Goal: Navigation & Orientation: Find specific page/section

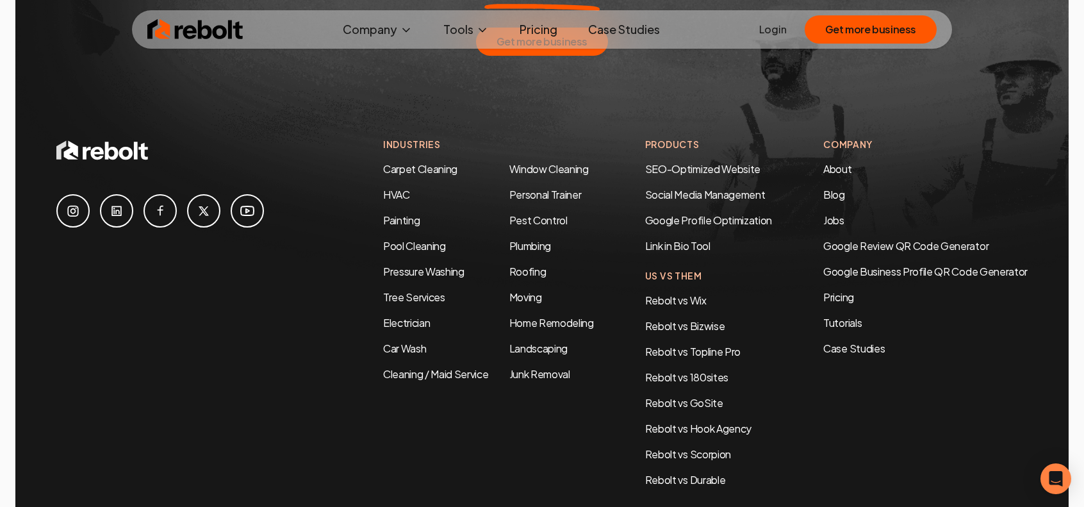
scroll to position [6148, 0]
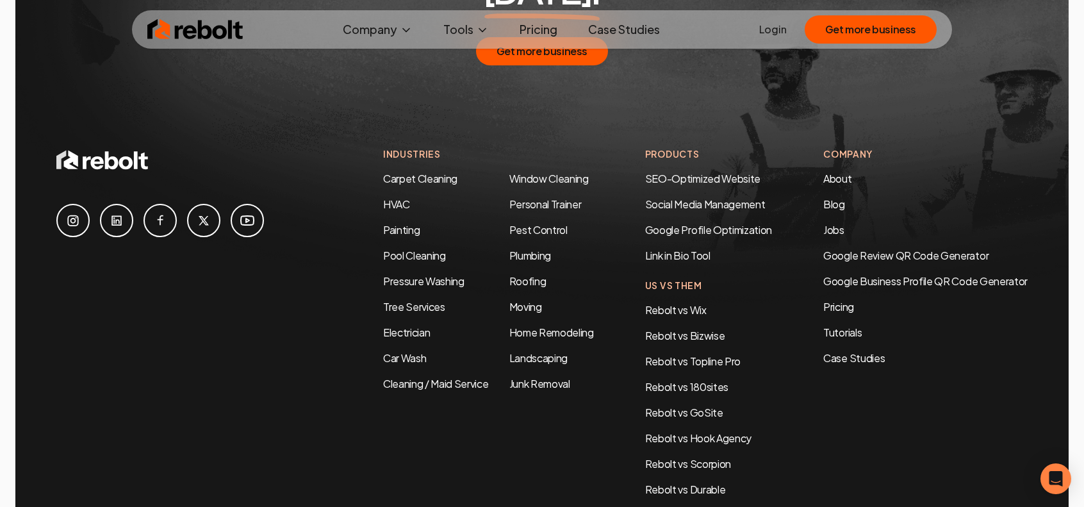
click at [248, 213] on icon at bounding box center [247, 220] width 15 height 15
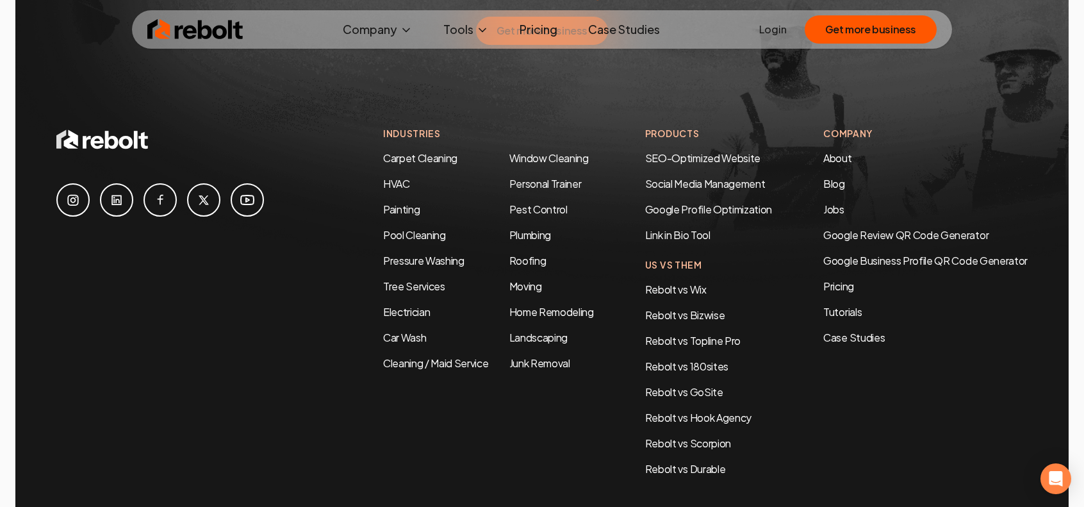
scroll to position [6148, 0]
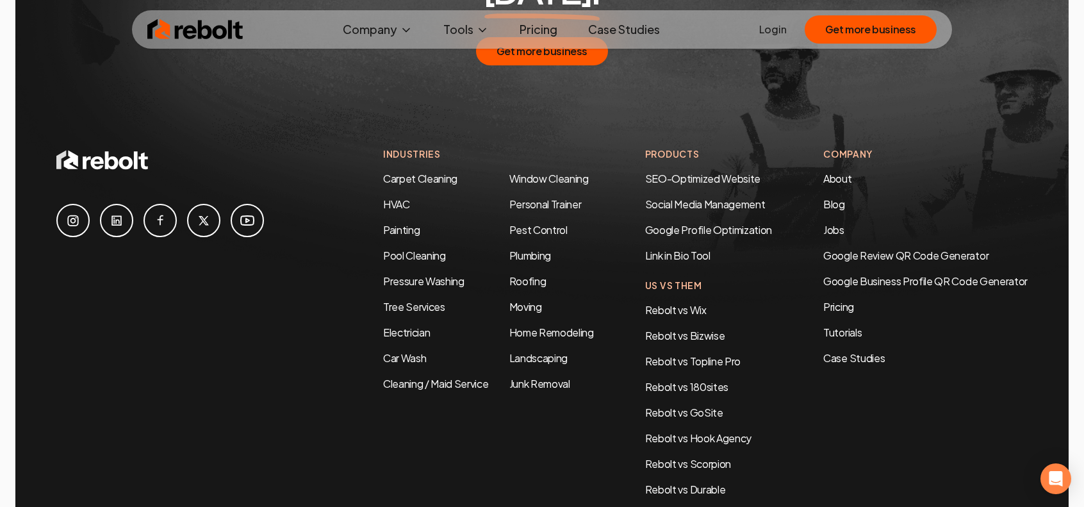
click at [110, 213] on icon at bounding box center [116, 220] width 15 height 15
click at [830, 223] on link "Jobs" at bounding box center [833, 229] width 21 height 13
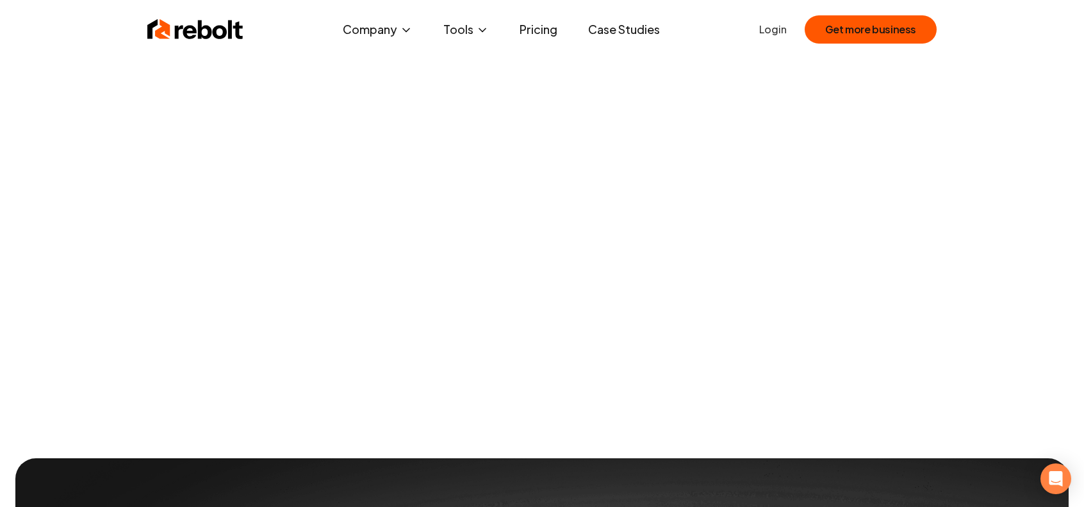
click at [611, 28] on link "Case Studies" at bounding box center [624, 30] width 92 height 26
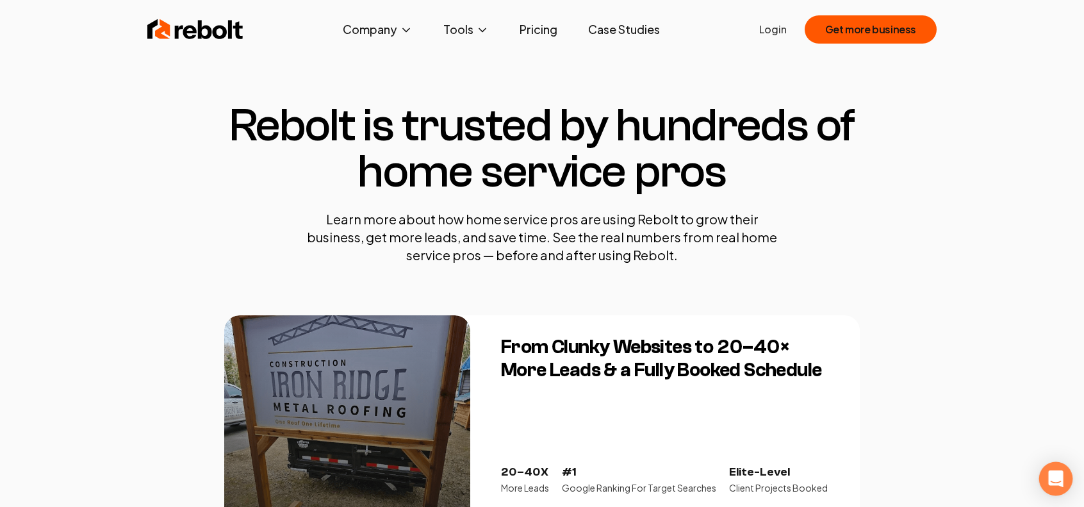
click at [1053, 473] on icon "Open Intercom Messenger" at bounding box center [1055, 478] width 15 height 17
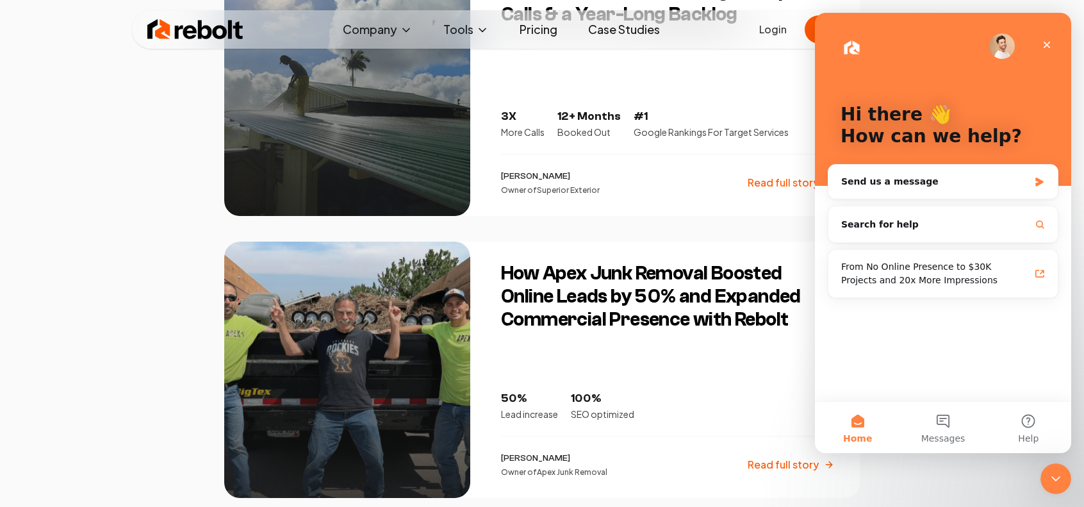
scroll to position [705, 0]
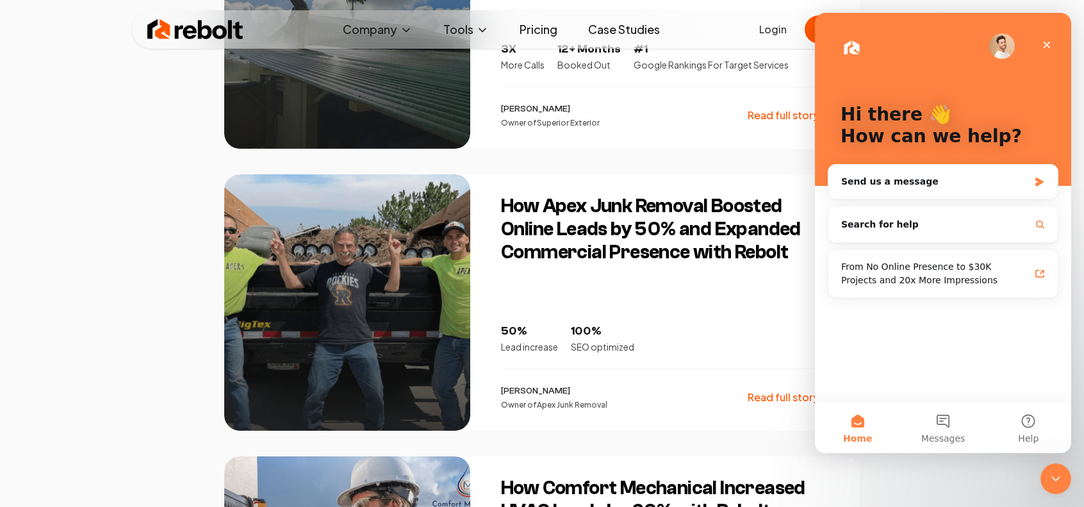
click at [934, 440] on span "Messages" at bounding box center [943, 438] width 44 height 9
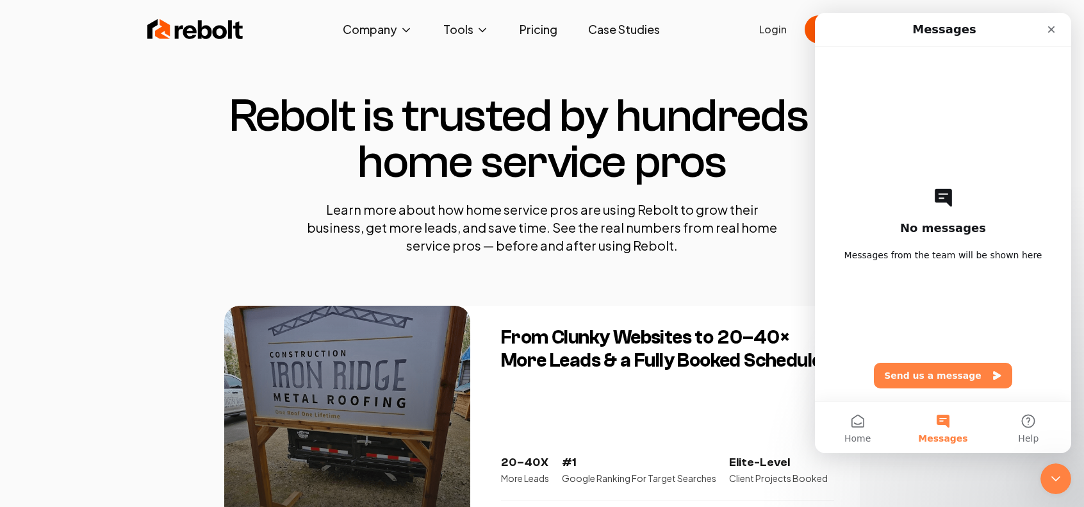
scroll to position [0, 0]
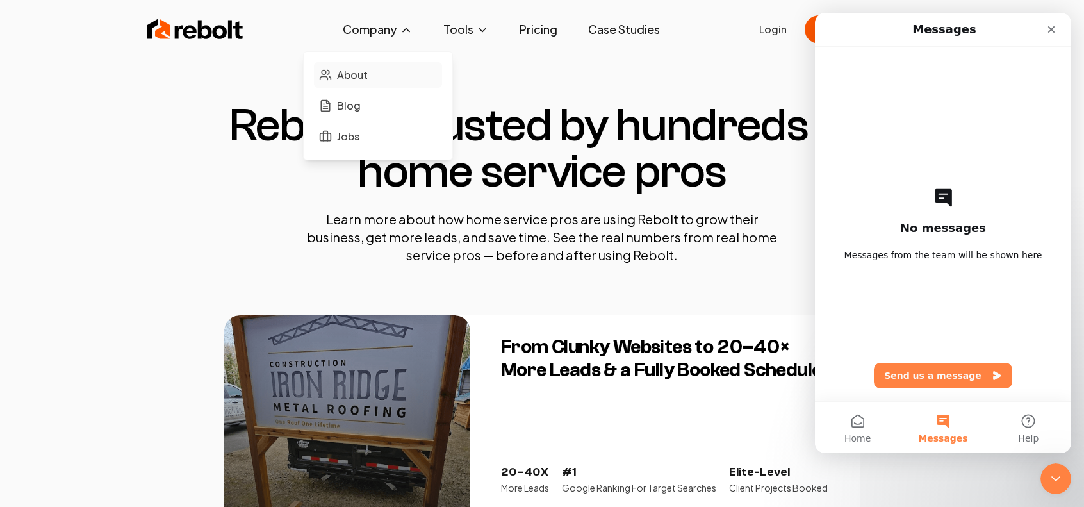
click at [361, 73] on span "About" at bounding box center [352, 74] width 31 height 15
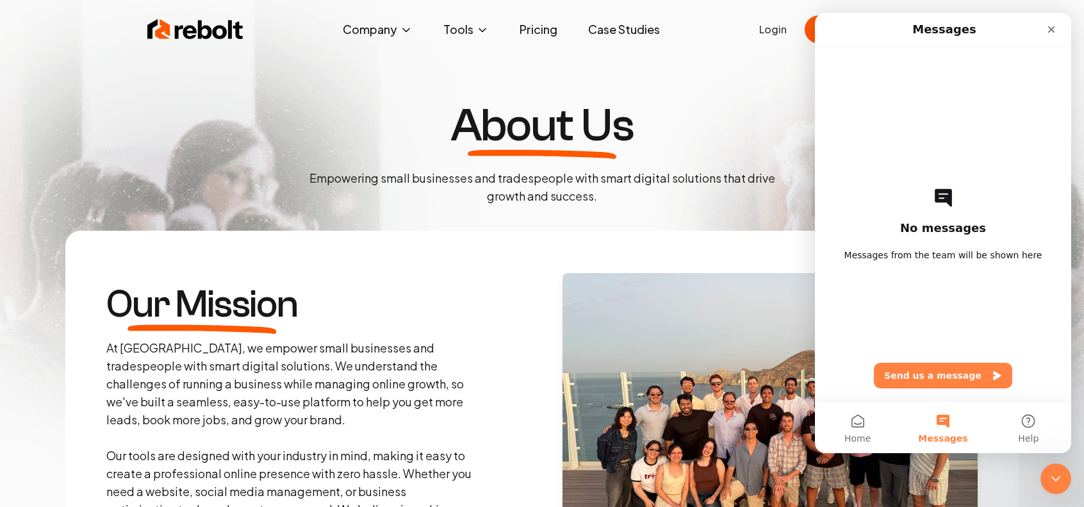
click at [334, 284] on section "Our Mission At Rebolt, we empower small businesses and tradespeople with smart …" at bounding box center [541, 410] width 953 height 359
click at [1052, 28] on icon "Close" at bounding box center [1051, 29] width 10 height 10
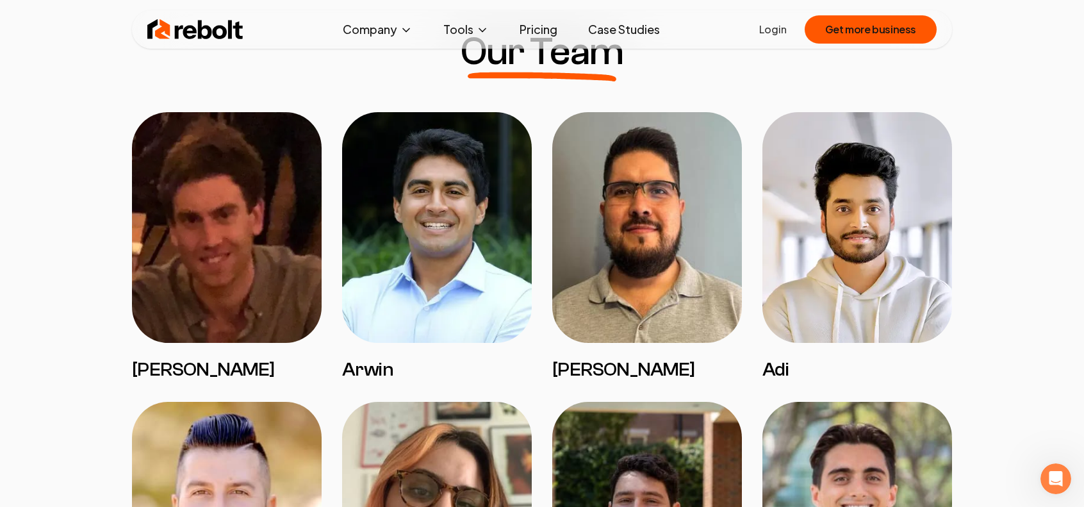
scroll to position [1025, 0]
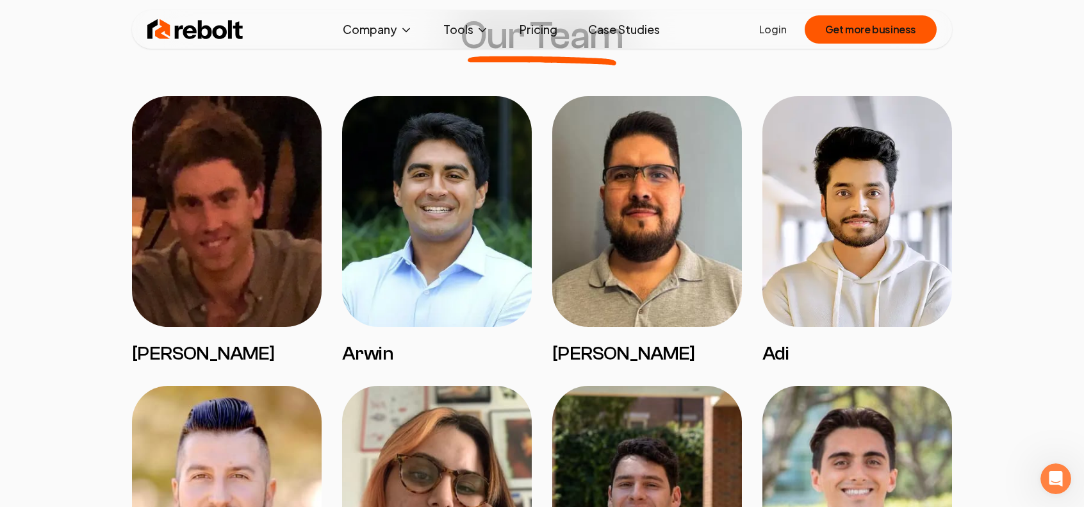
click at [229, 279] on img at bounding box center [227, 211] width 190 height 231
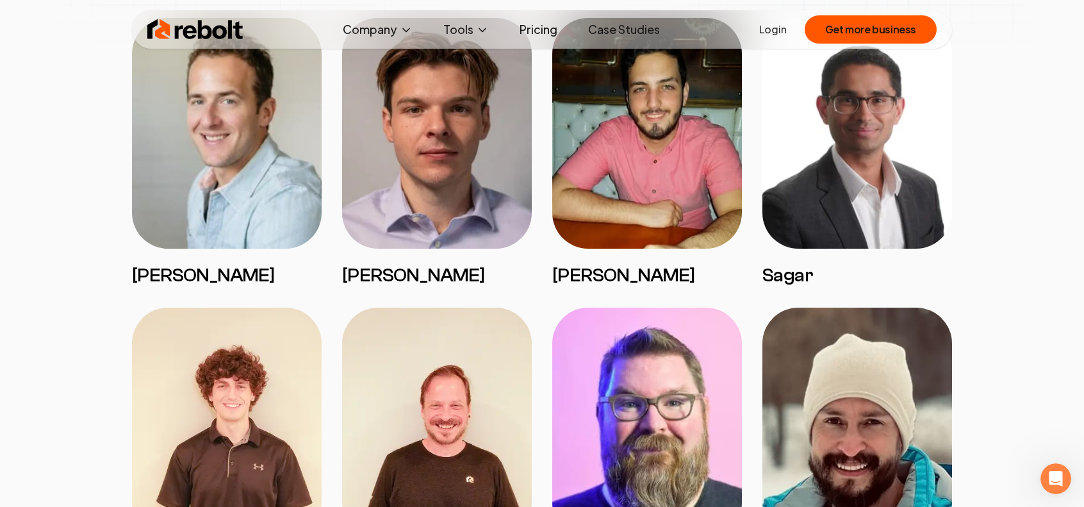
scroll to position [2390, 0]
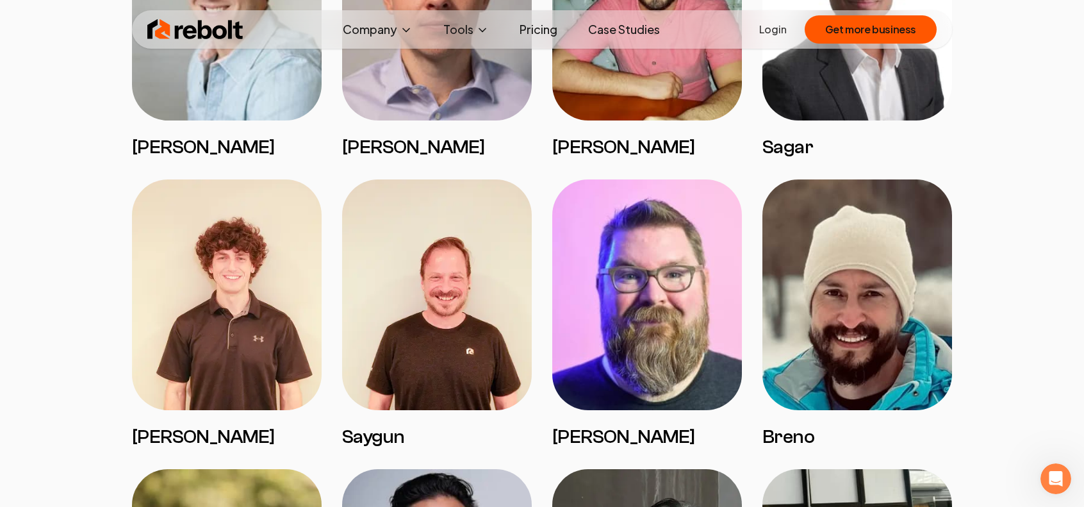
click at [582, 444] on h3 "[PERSON_NAME]" at bounding box center [647, 436] width 190 height 23
click at [618, 366] on img at bounding box center [647, 294] width 190 height 231
click at [575, 432] on h3 "[PERSON_NAME]" at bounding box center [647, 436] width 190 height 23
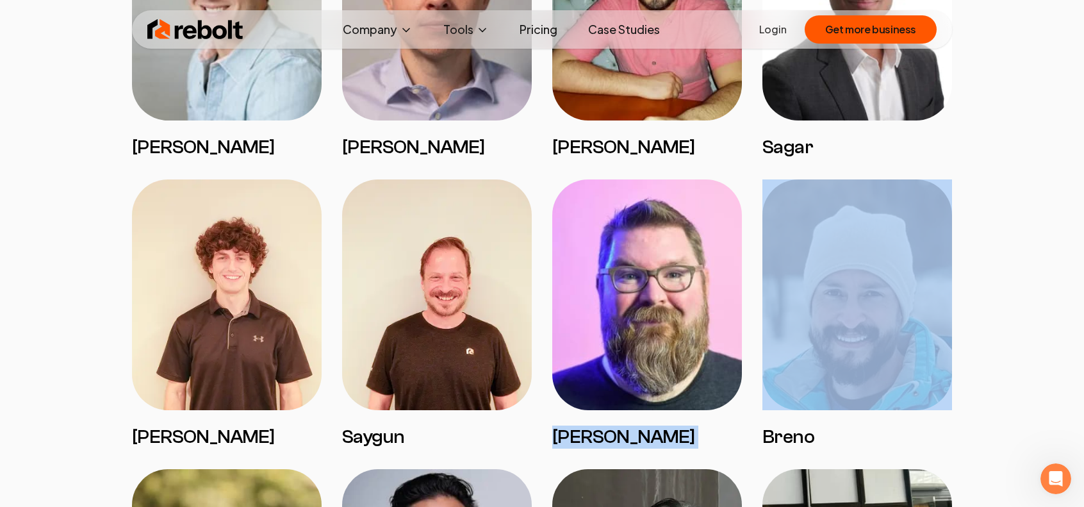
click at [575, 432] on h3 "[PERSON_NAME]" at bounding box center [647, 436] width 190 height 23
copy h3 "[PERSON_NAME]"
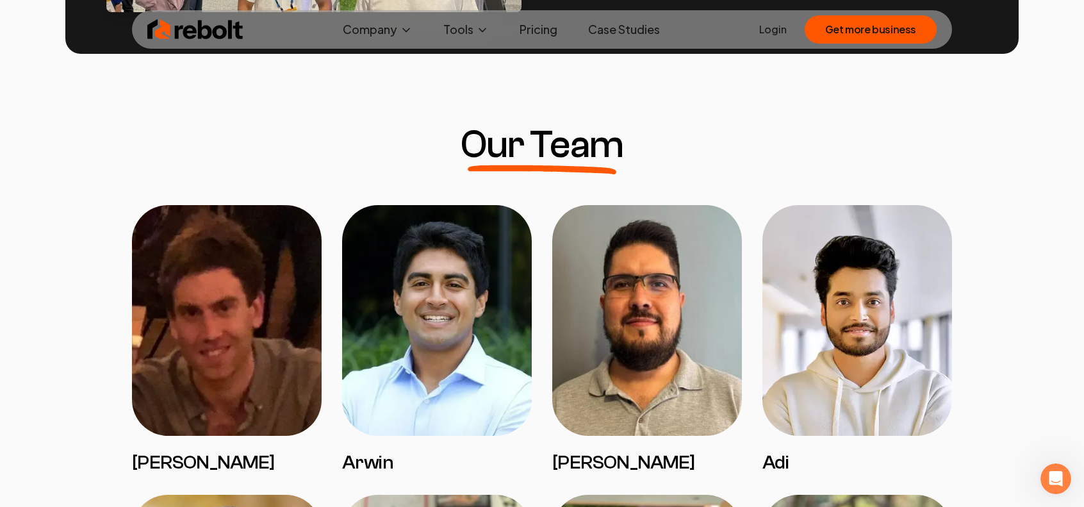
scroll to position [1109, 0]
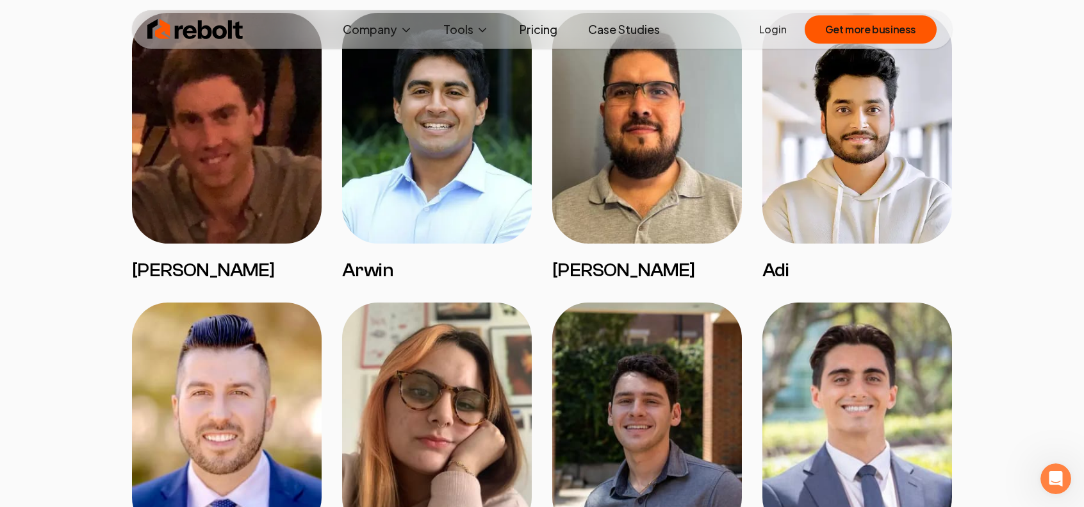
click at [158, 274] on h3 "[PERSON_NAME]" at bounding box center [227, 270] width 190 height 23
copy h3 "[PERSON_NAME]"
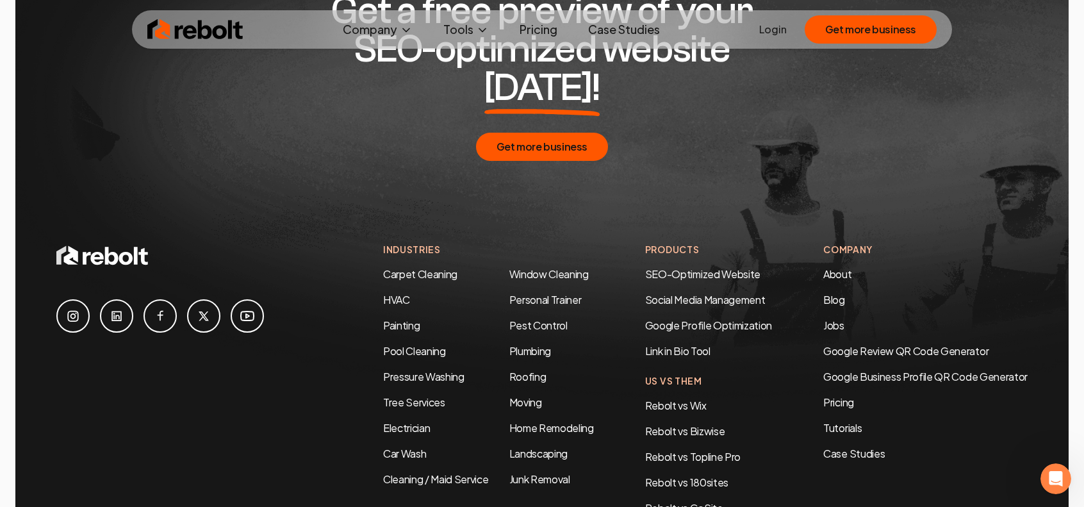
scroll to position [4056, 0]
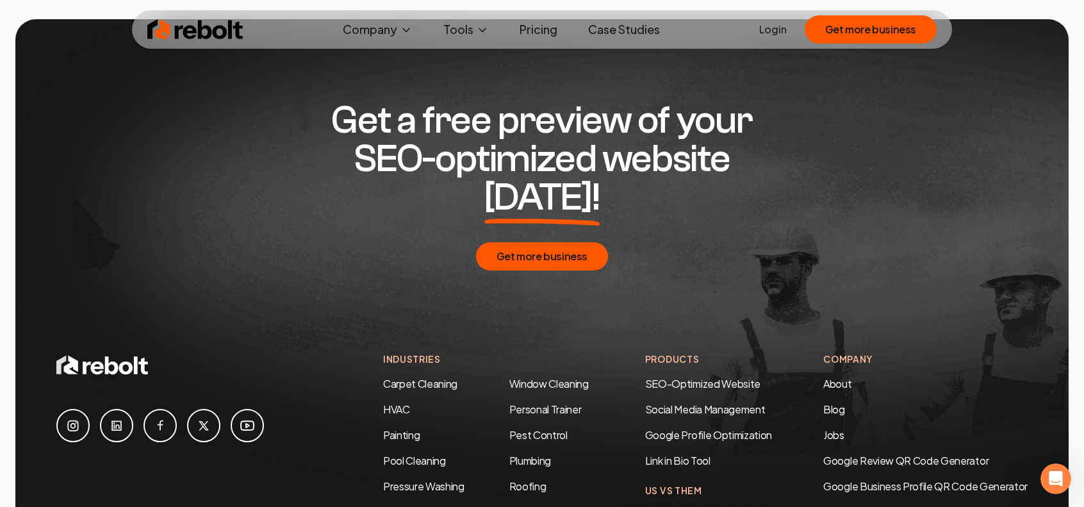
click at [241, 421] on icon at bounding box center [247, 425] width 13 height 9
